Goal: Find specific page/section: Find specific page/section

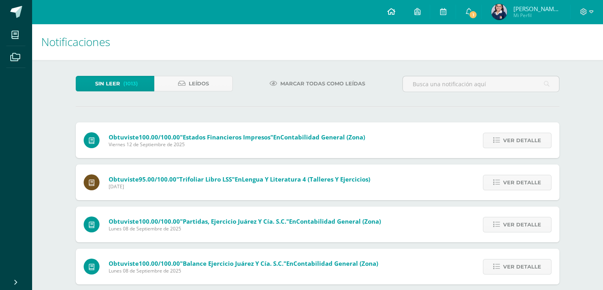
click at [400, 12] on link at bounding box center [391, 12] width 27 height 24
click at [390, 15] on span at bounding box center [391, 12] width 8 height 9
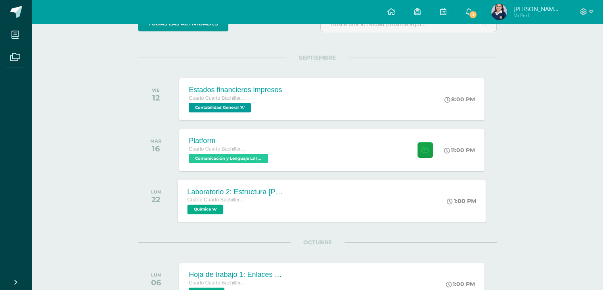
scroll to position [79, 0]
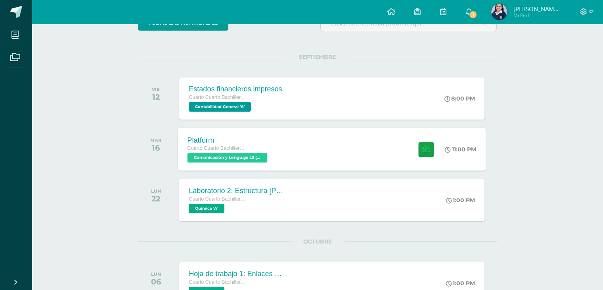
click at [332, 152] on div "Platform Cuarto Cuarto Bachillerato en Ciencias y Letras con Orientación en Com…" at bounding box center [332, 149] width 308 height 42
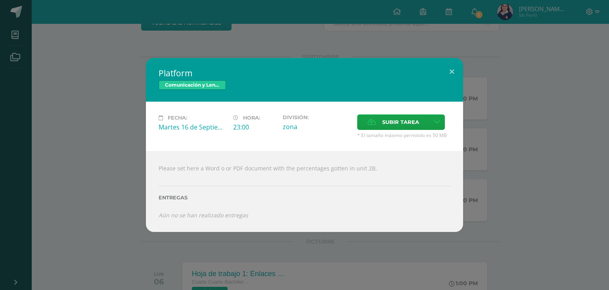
click at [487, 134] on div "Platform Comunicación y Lenguaje L3 (Inglés Técnico) 4 Fecha: [DATE] Hora: 23:0…" at bounding box center [304, 144] width 603 height 173
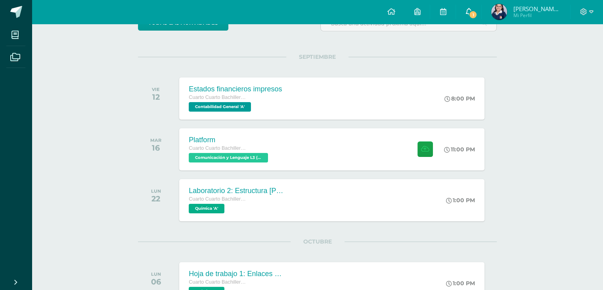
click at [472, 10] on link "1" at bounding box center [468, 12] width 25 height 24
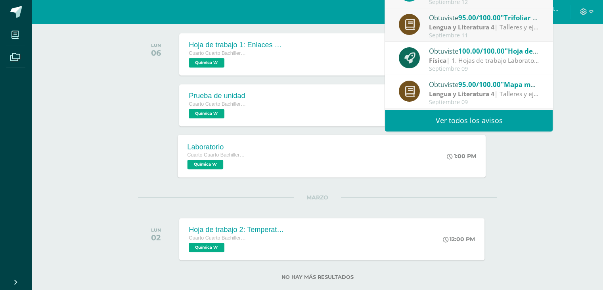
scroll to position [317, 0]
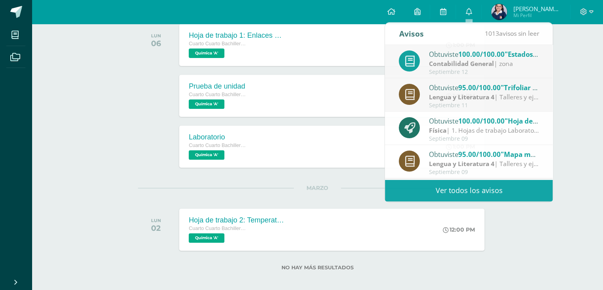
click at [121, 182] on div "Actividades recientes y próximas Tablero Pendientes de entrega Entregadas todas…" at bounding box center [318, 0] width 572 height 589
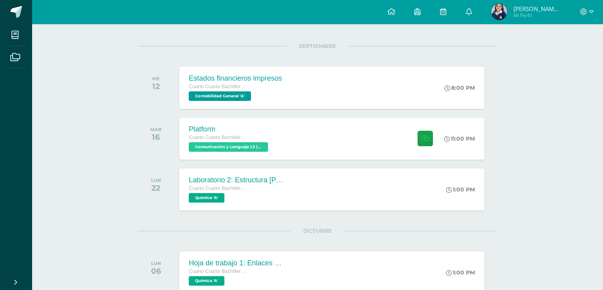
scroll to position [85, 0]
